Goal: Task Accomplishment & Management: Manage account settings

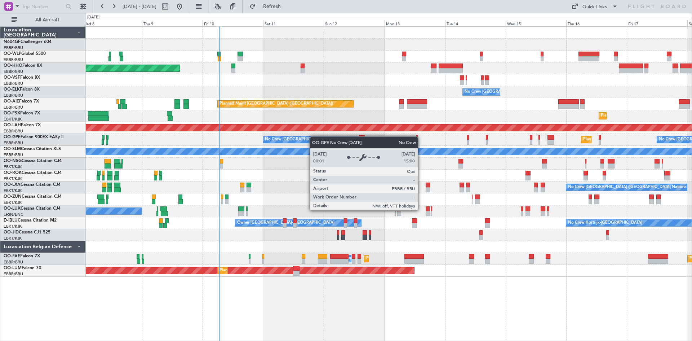
click at [302, 139] on div "Planned Maint Geneva (Cointrin) No Crew [GEOGRAPHIC_DATA] (Brussels National) P…" at bounding box center [389, 152] width 606 height 250
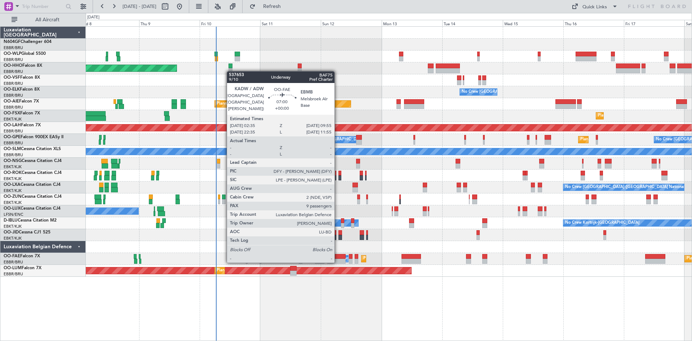
click at [338, 262] on div at bounding box center [336, 260] width 19 height 5
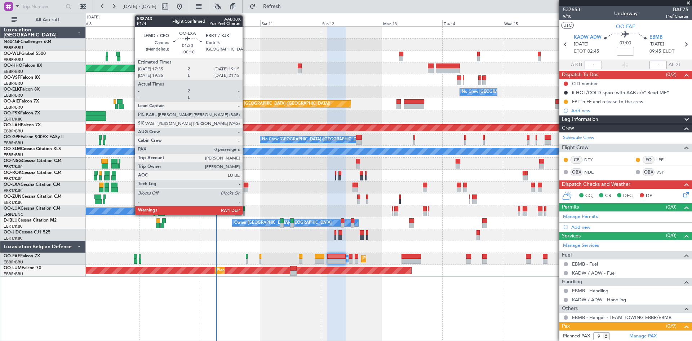
click at [246, 187] on div at bounding box center [246, 189] width 4 height 5
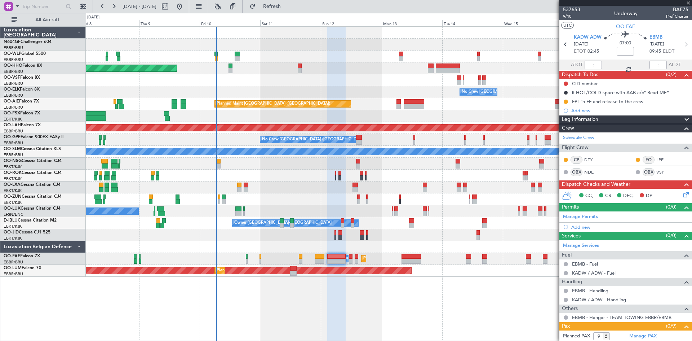
type input "+00:10"
type input "0"
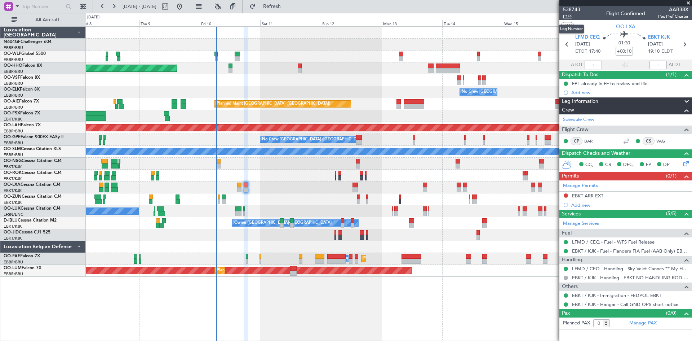
click at [567, 16] on span "P1/4" at bounding box center [571, 16] width 17 height 6
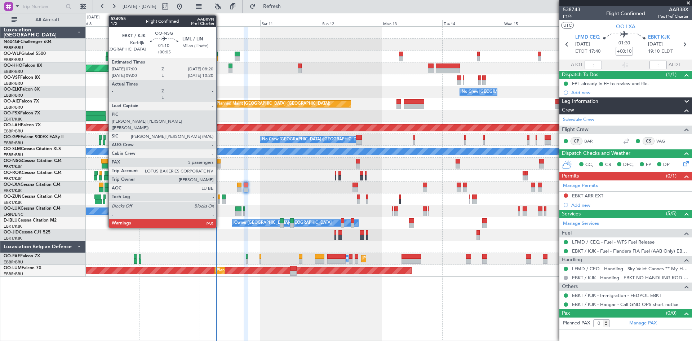
click at [220, 166] on div at bounding box center [219, 165] width 4 height 5
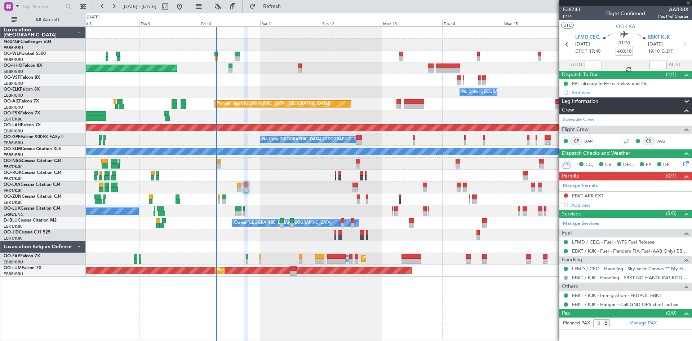
type input "+00:05"
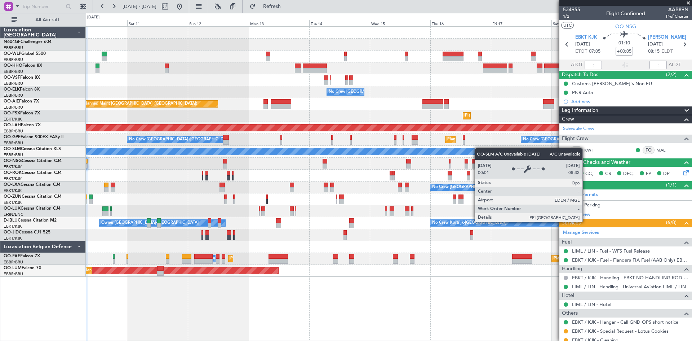
click at [412, 150] on div "Planned Maint Geneva (Cointrin) No Crew [GEOGRAPHIC_DATA] (Brussels National) P…" at bounding box center [389, 152] width 606 height 250
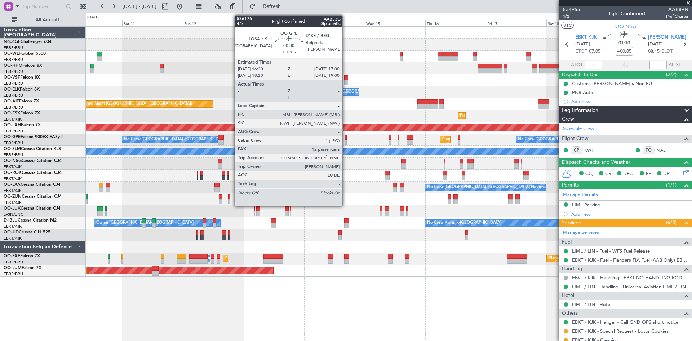
click at [346, 141] on div at bounding box center [346, 142] width 2 height 5
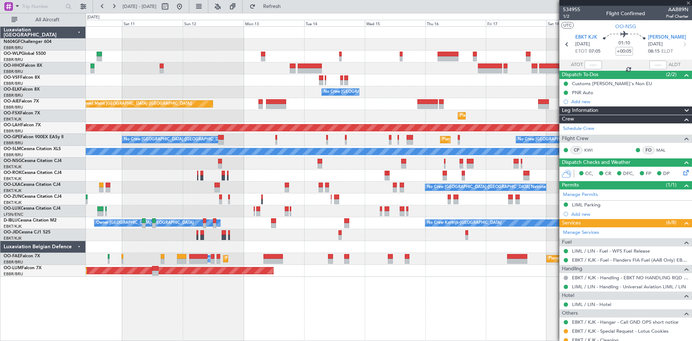
type input "12"
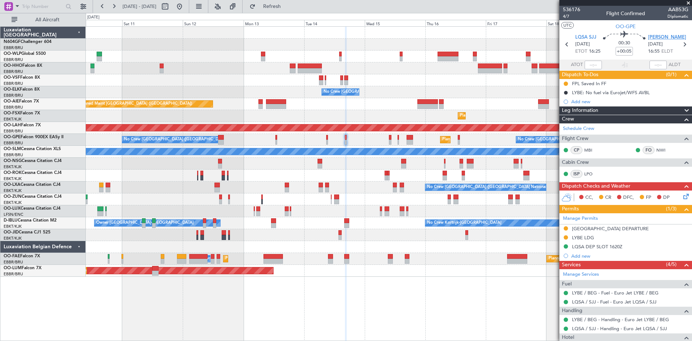
click at [660, 38] on span "[PERSON_NAME]" at bounding box center [667, 37] width 38 height 7
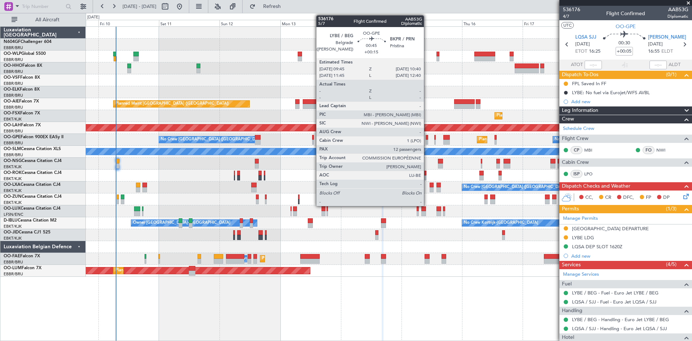
click at [427, 141] on div at bounding box center [427, 142] width 3 height 5
type input "+00:15"
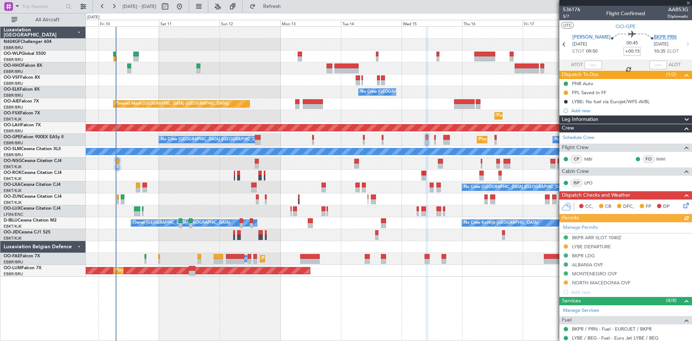
click at [654, 36] on span "BKPR PRN" at bounding box center [665, 37] width 23 height 7
click at [14, 64] on span "OO-HHO" at bounding box center [13, 65] width 19 height 4
click at [21, 90] on span "[GEOGRAPHIC_DATA] (Brussels National)" at bounding box center [38, 88] width 69 height 9
click at [24, 89] on link "OO-ELK Falcon 8X" at bounding box center [22, 89] width 36 height 4
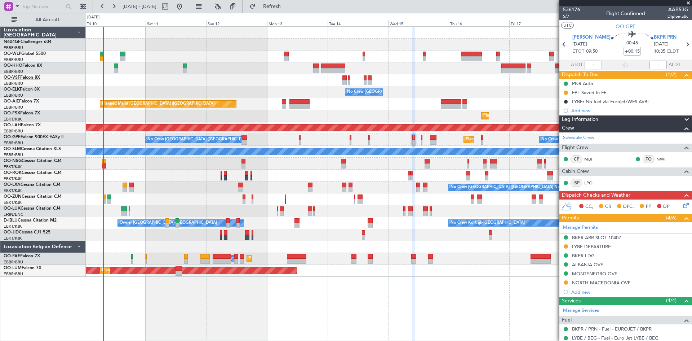
click at [23, 77] on link "OO-VSF Falcon 8X" at bounding box center [22, 77] width 36 height 4
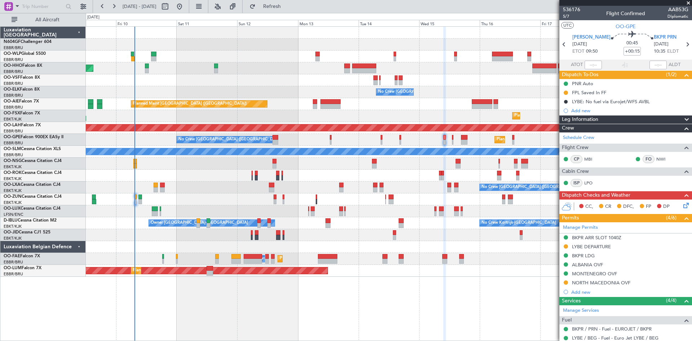
click at [345, 182] on div "Planned Maint Geneva (Cointrin) No Crew [GEOGRAPHIC_DATA] (Brussels National) P…" at bounding box center [389, 152] width 606 height 250
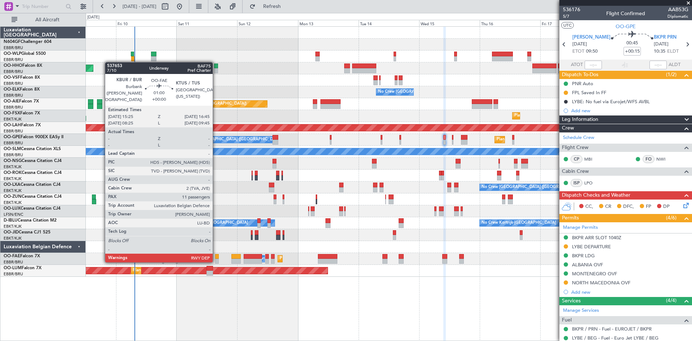
click at [216, 261] on div at bounding box center [217, 260] width 4 height 5
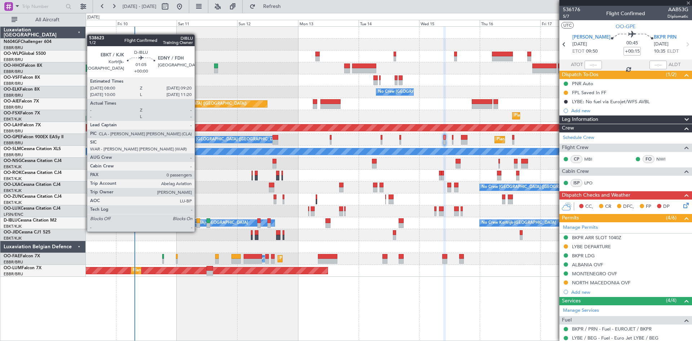
type input "11"
